Goal: Task Accomplishment & Management: Manage account settings

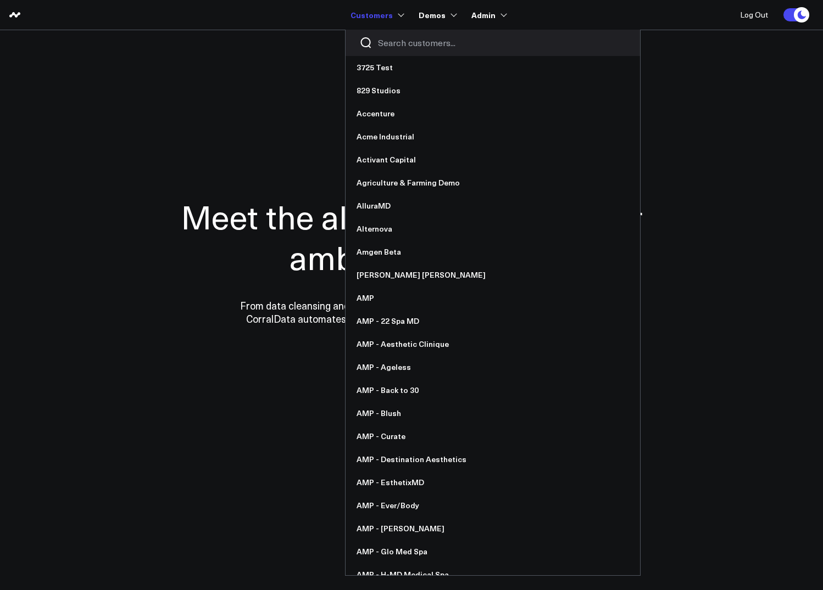
click at [392, 43] on input "Search customers input" at bounding box center [502, 43] width 248 height 12
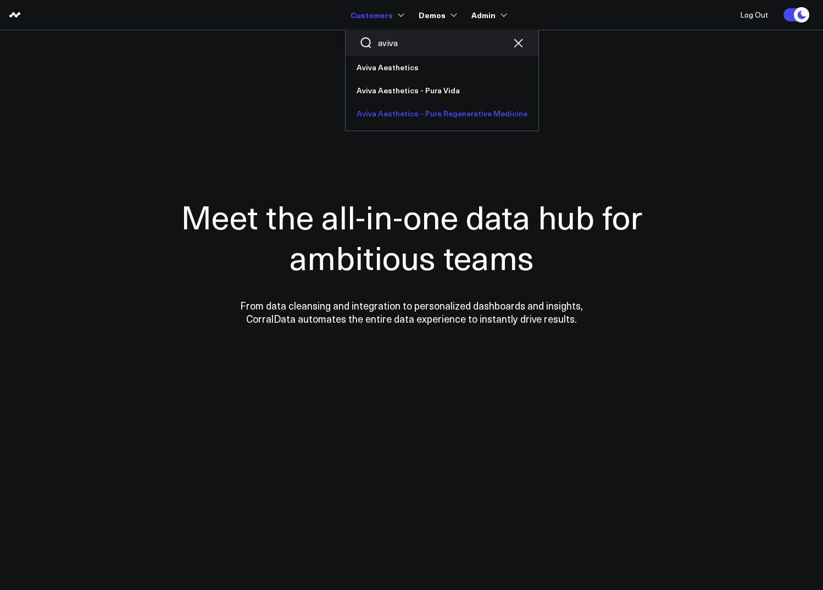
type input "aviva"
click at [422, 119] on link "Aviva Aesthetics - Pure Regenerative Medicine" at bounding box center [441, 113] width 193 height 23
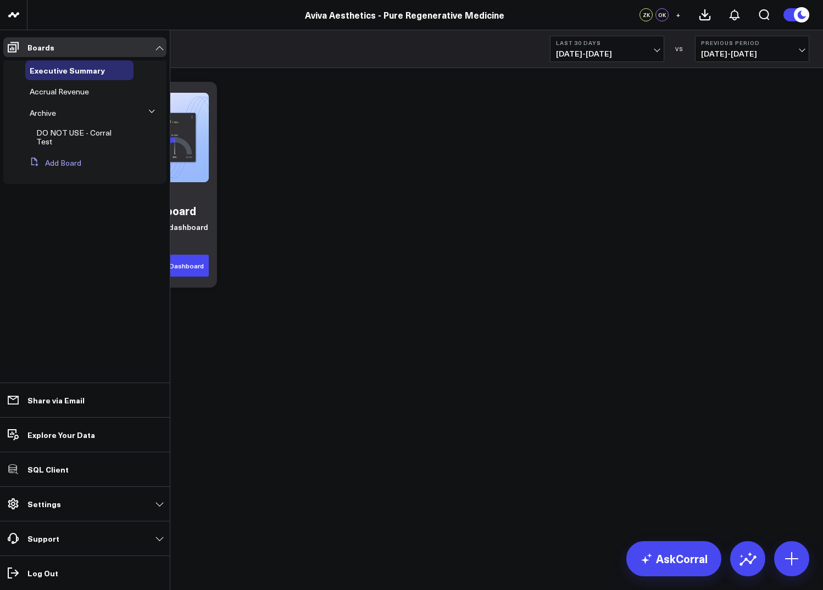
click at [69, 164] on button "Add Board" at bounding box center [53, 163] width 56 height 20
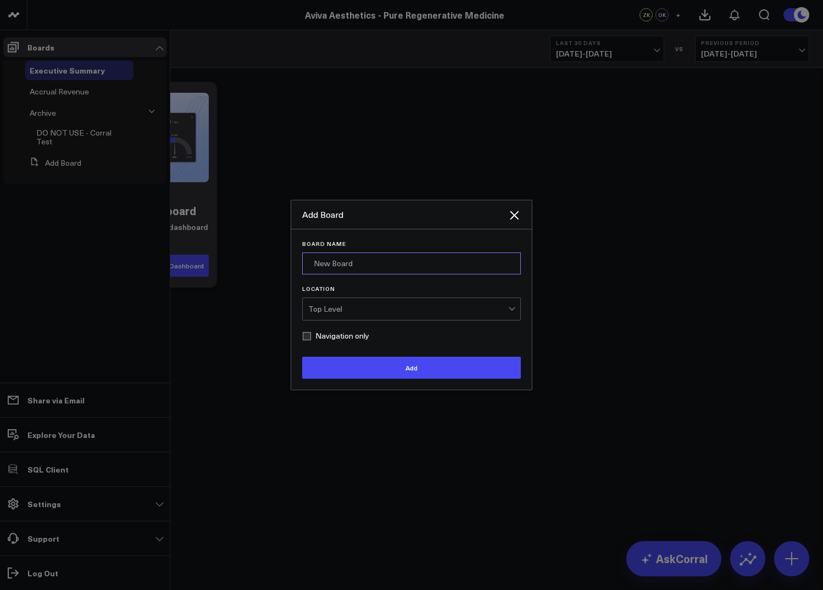
click at [333, 274] on input "Board Name" at bounding box center [411, 264] width 219 height 22
type input "Zenoti"
click at [308, 334] on label "Navigation only" at bounding box center [335, 336] width 67 height 9
click at [308, 334] on input "Navigation only" at bounding box center [306, 336] width 9 height 9
click at [343, 315] on div "Top Level" at bounding box center [408, 309] width 200 height 22
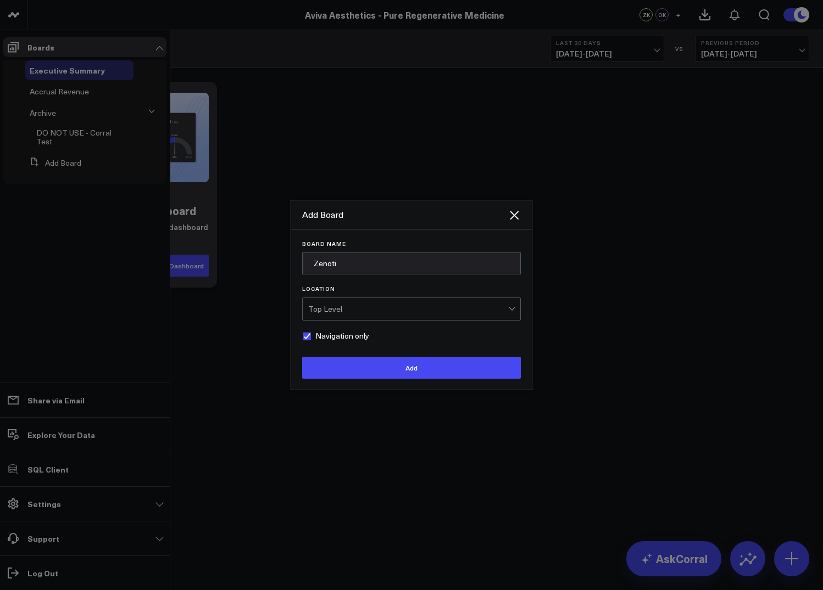
click at [348, 316] on div "Top Level" at bounding box center [408, 309] width 200 height 22
click at [306, 339] on label "Navigation only" at bounding box center [335, 336] width 67 height 9
click at [306, 339] on input "Navigation only" at bounding box center [306, 336] width 9 height 9
checkbox input "false"
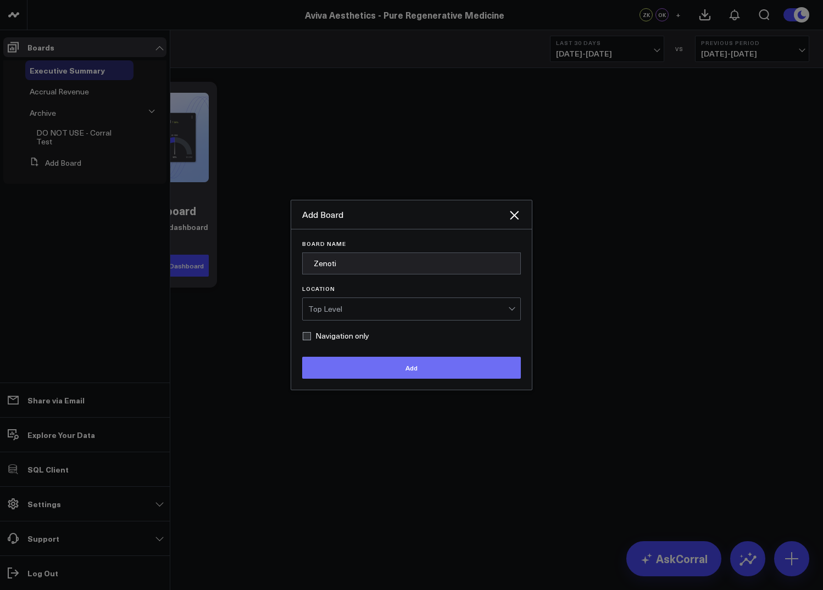
click at [352, 368] on button "Add" at bounding box center [411, 368] width 219 height 22
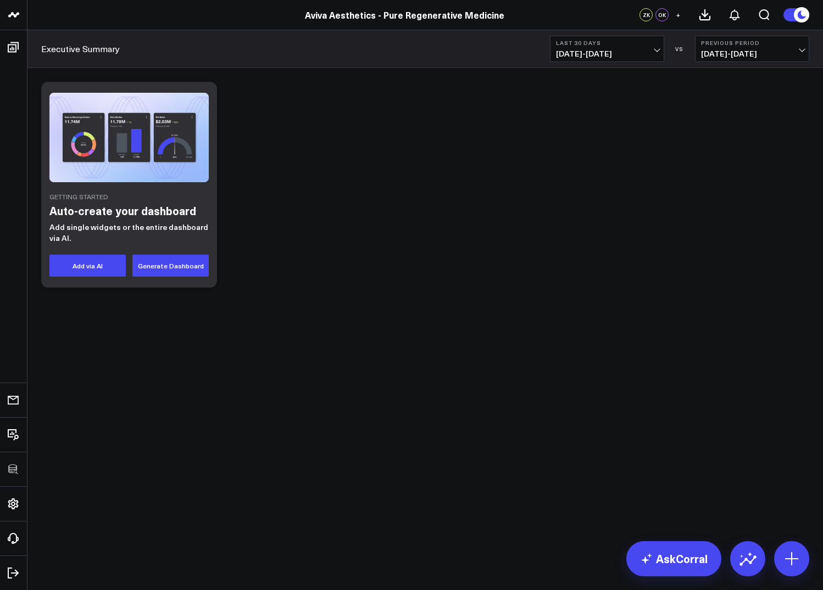
drag, startPoint x: 34, startPoint y: 116, endPoint x: 185, endPoint y: 3, distance: 188.6
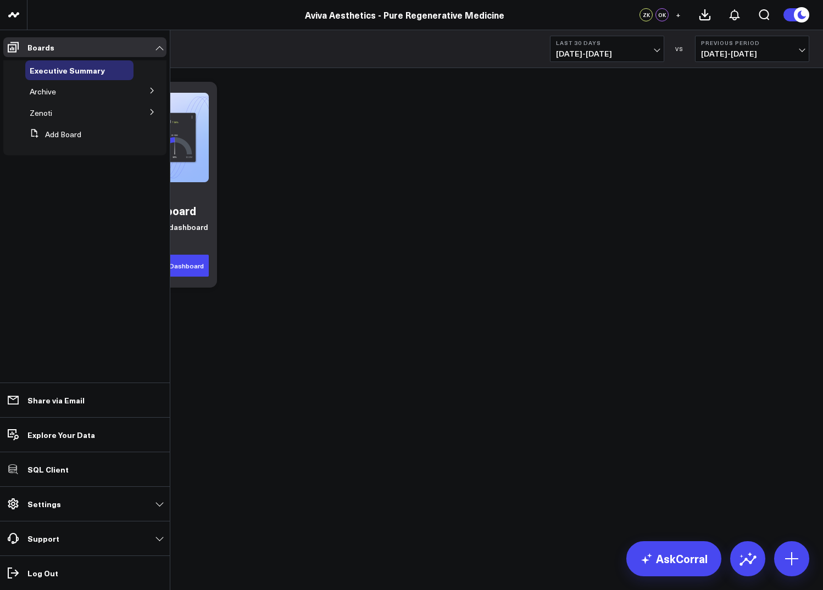
click at [150, 114] on icon at bounding box center [152, 112] width 7 height 7
click at [64, 135] on span "Accrual Revenue" at bounding box center [65, 132] width 59 height 10
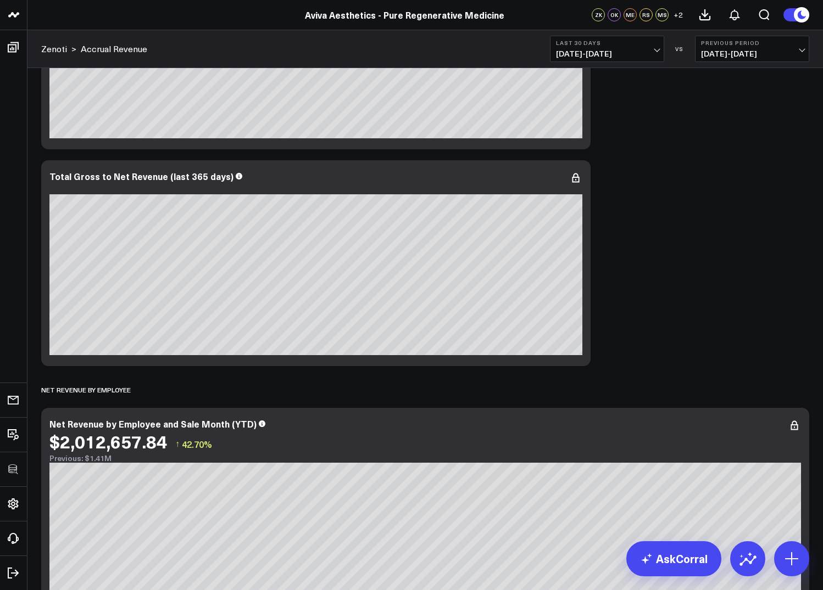
scroll to position [435, 0]
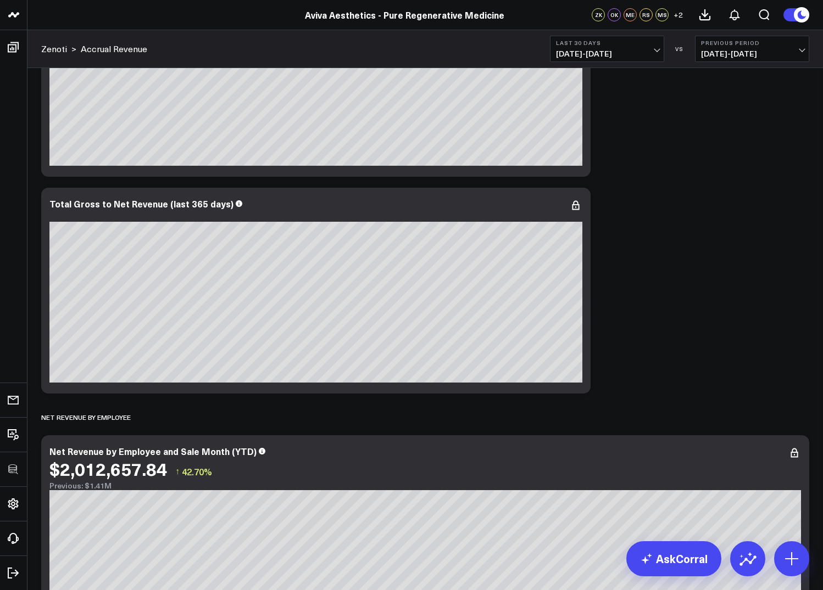
click at [601, 45] on b "Last 30 Days" at bounding box center [607, 43] width 102 height 7
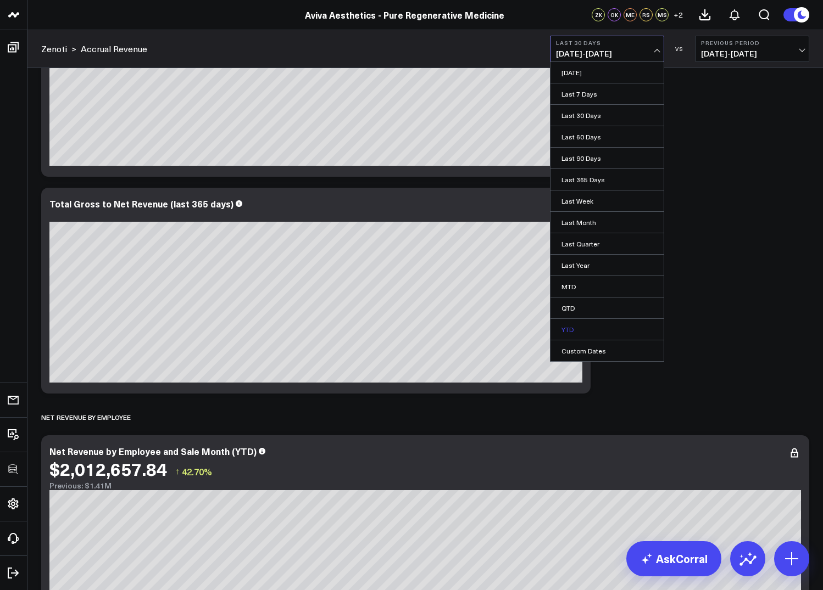
click at [579, 325] on link "YTD" at bounding box center [606, 329] width 113 height 21
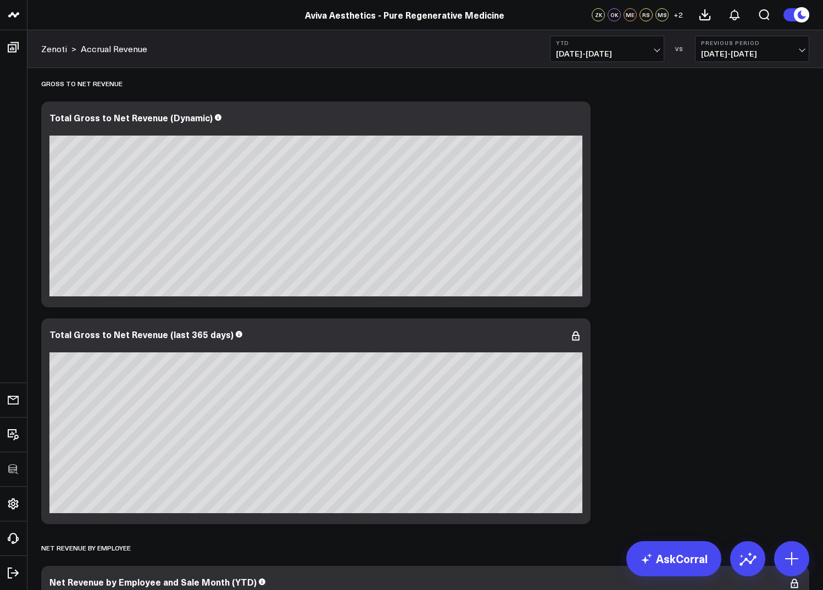
scroll to position [305, 0]
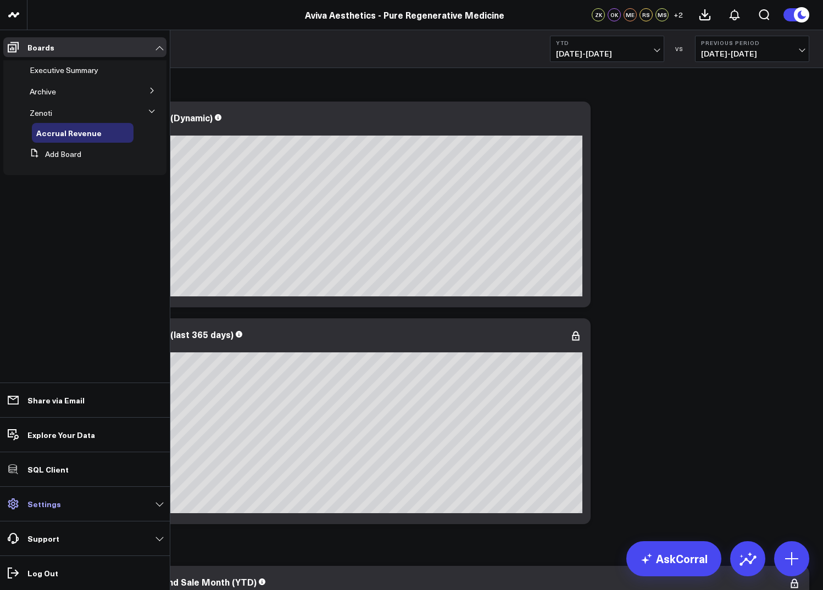
click at [43, 506] on p "Settings" at bounding box center [43, 504] width 33 height 9
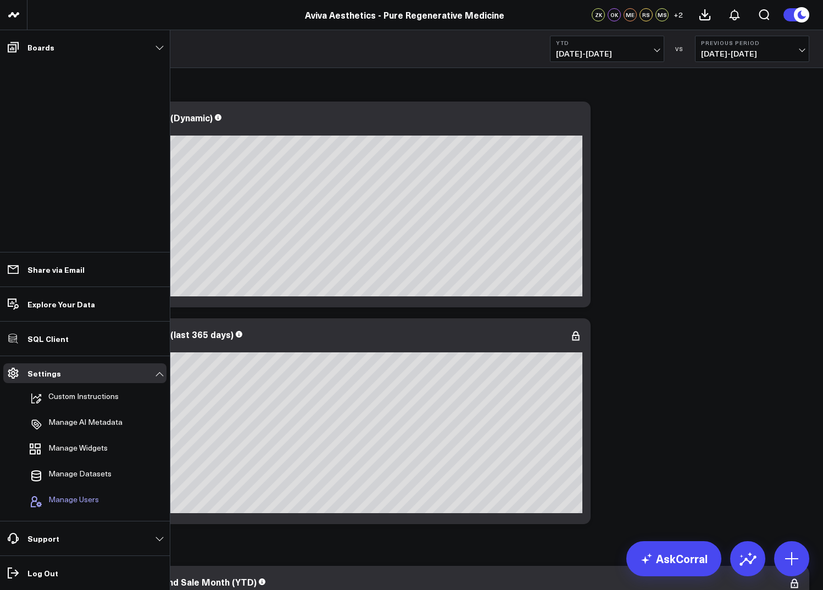
click at [87, 500] on span "Manage Users" at bounding box center [73, 501] width 51 height 13
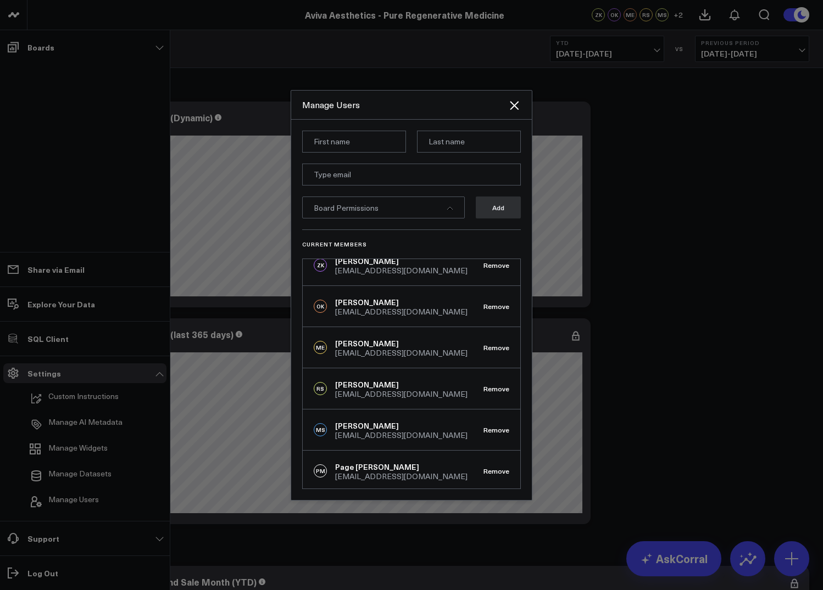
scroll to position [0, 0]
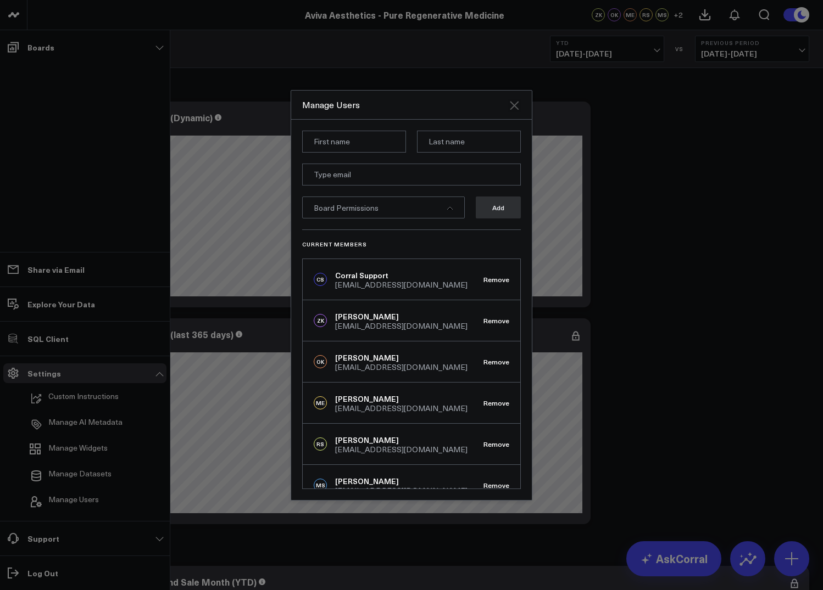
click at [519, 102] on icon "Close" at bounding box center [513, 105] width 13 height 13
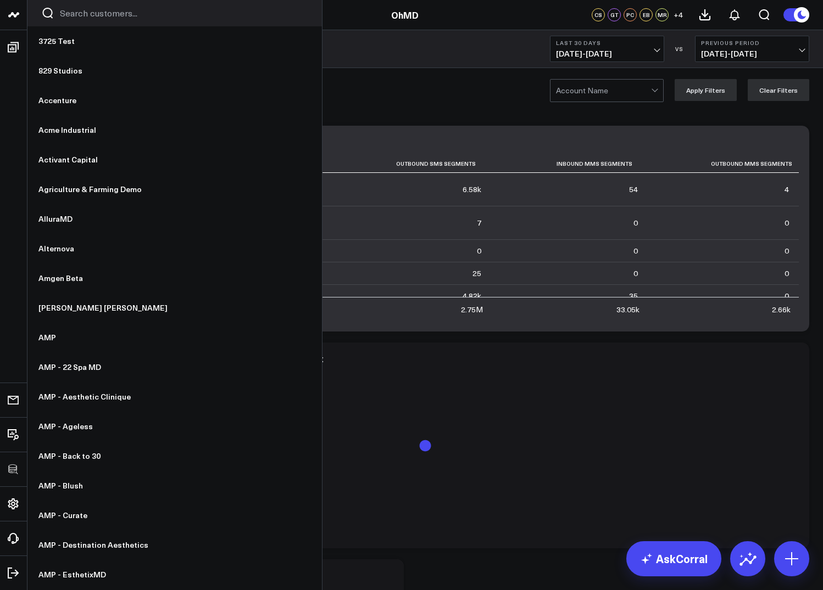
click at [23, 20] on link at bounding box center [13, 15] width 27 height 30
click at [79, 13] on input "Search customers input" at bounding box center [184, 13] width 248 height 12
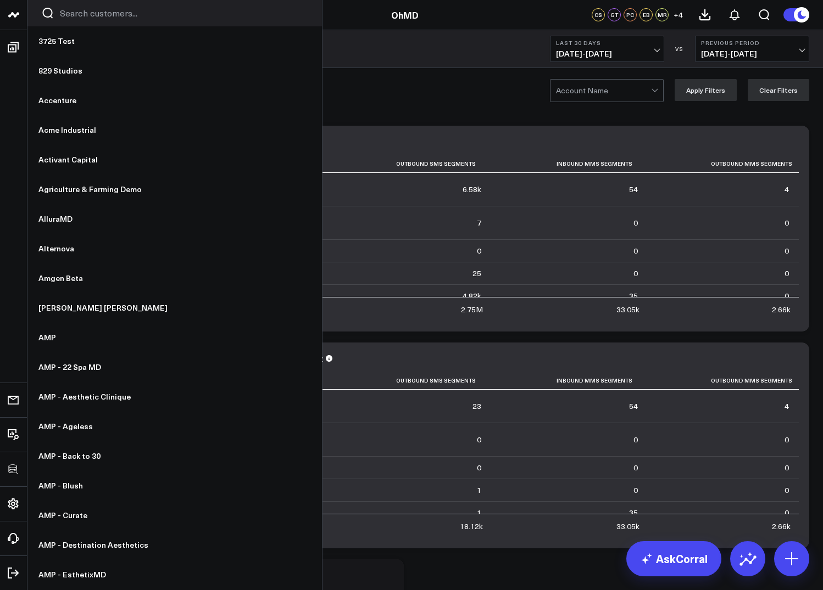
type textarea "h"
click at [101, 14] on input "Search customers input" at bounding box center [184, 13] width 248 height 12
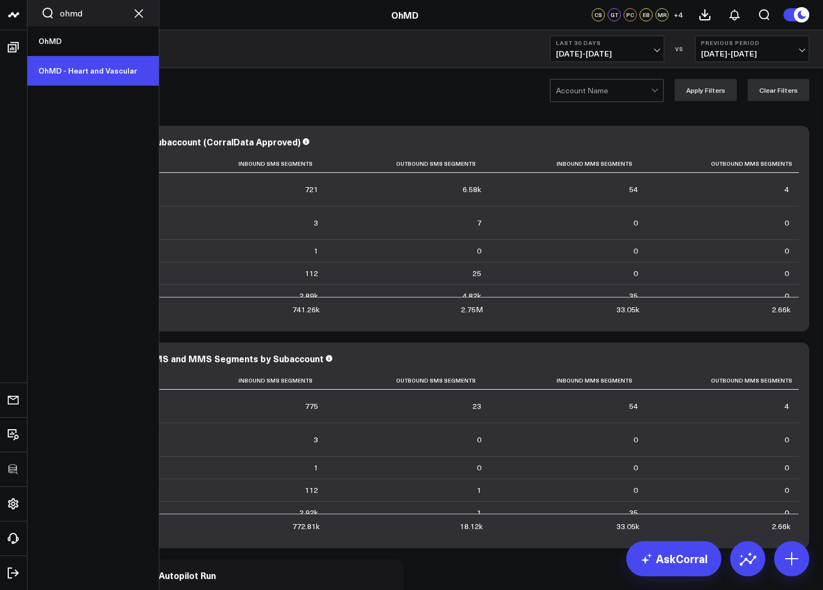
type input "ohmd"
click at [76, 75] on link "OhMD - Heart and Vascular" at bounding box center [92, 71] width 131 height 30
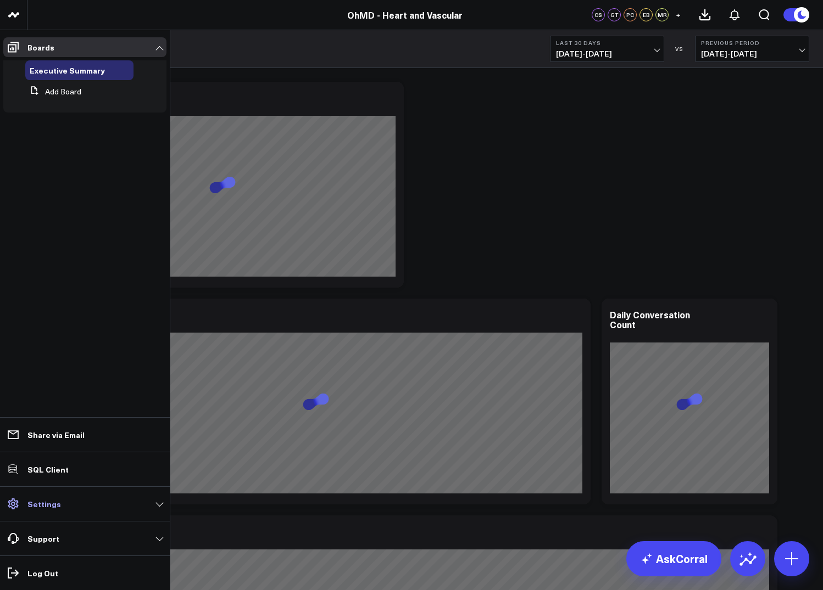
click at [94, 506] on link "Settings" at bounding box center [84, 504] width 163 height 20
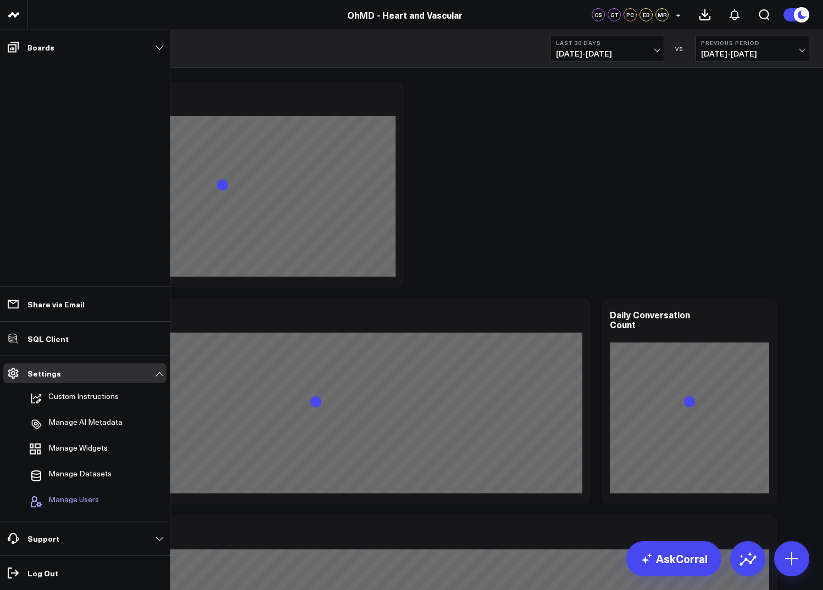
click at [82, 495] on span "Manage Users" at bounding box center [73, 501] width 51 height 13
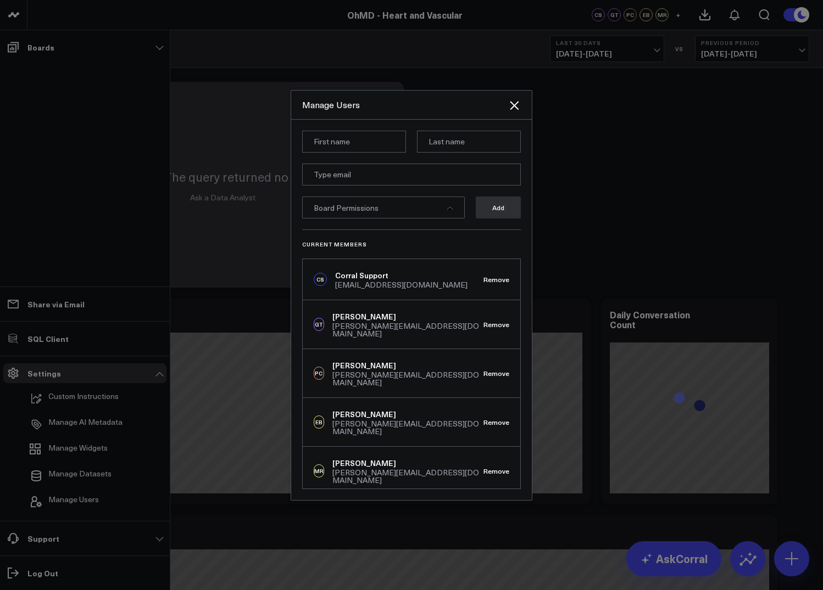
click at [598, 163] on div at bounding box center [411, 295] width 823 height 590
